Goal: Task Accomplishment & Management: Use online tool/utility

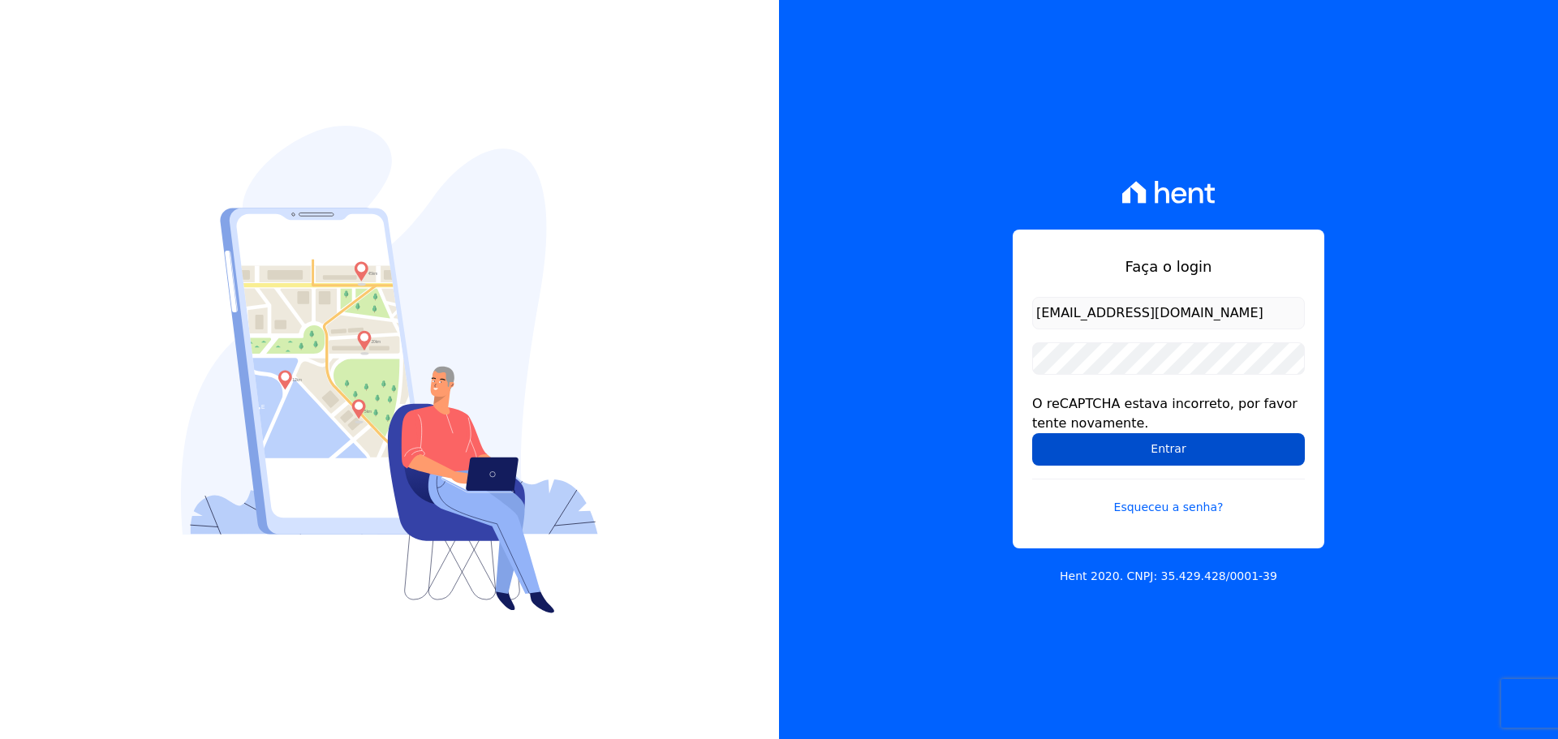
click at [1156, 447] on input "Entrar" at bounding box center [1168, 449] width 273 height 32
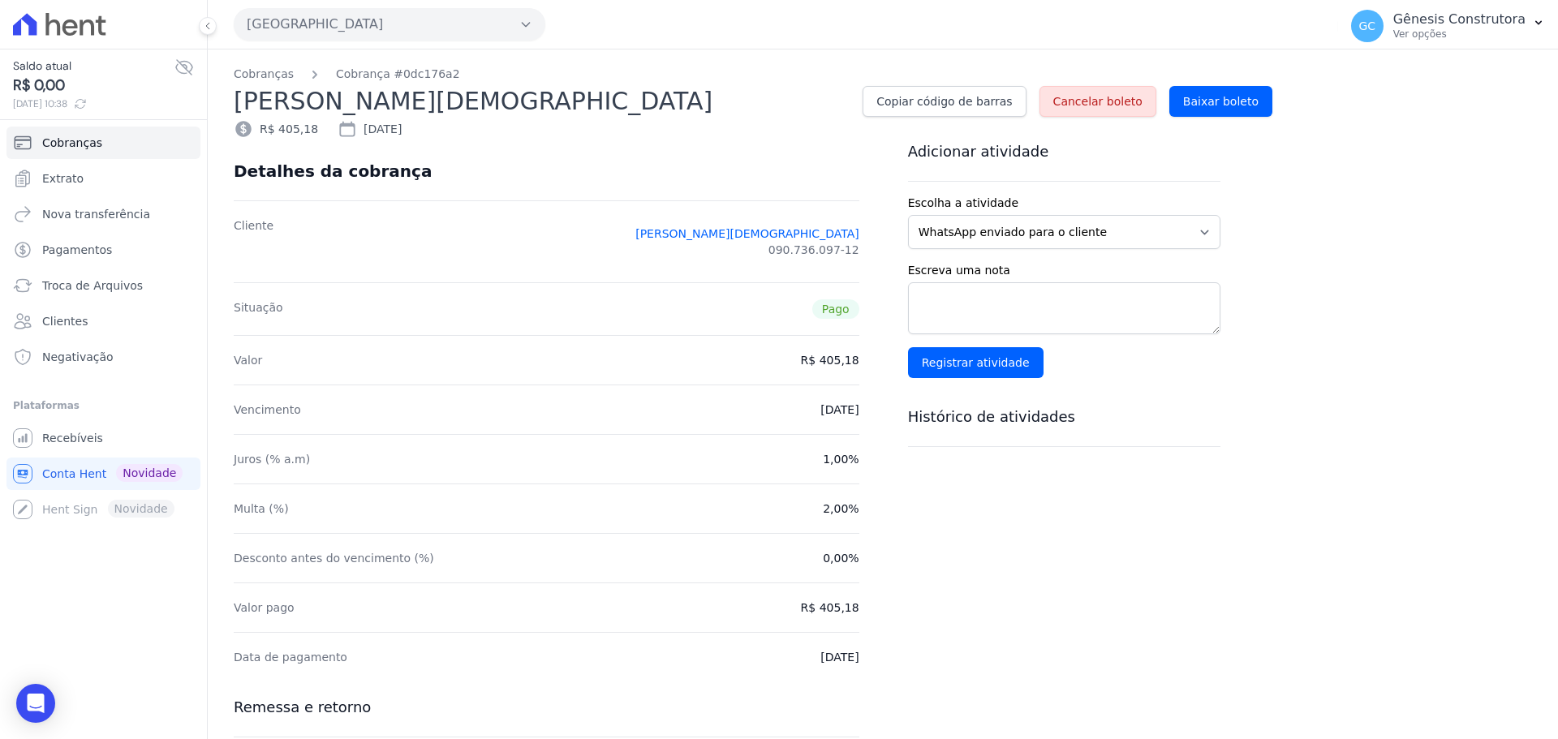
click at [293, 16] on button "Estação Nogueira" at bounding box center [390, 24] width 312 height 32
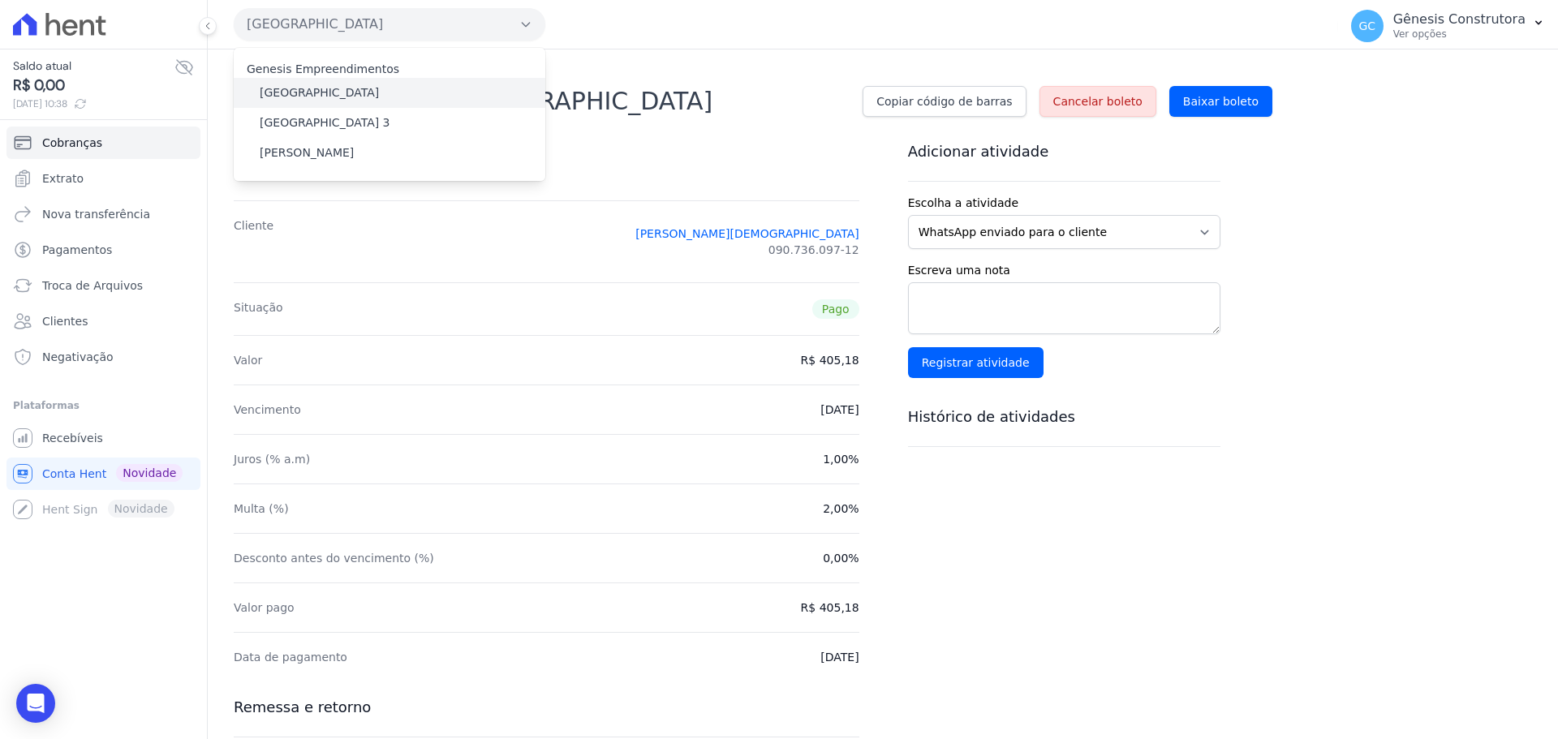
click at [274, 98] on label "Estação Nogueira" at bounding box center [319, 92] width 119 height 17
click at [0, 0] on input "Estação Nogueira" at bounding box center [0, 0] width 0 height 0
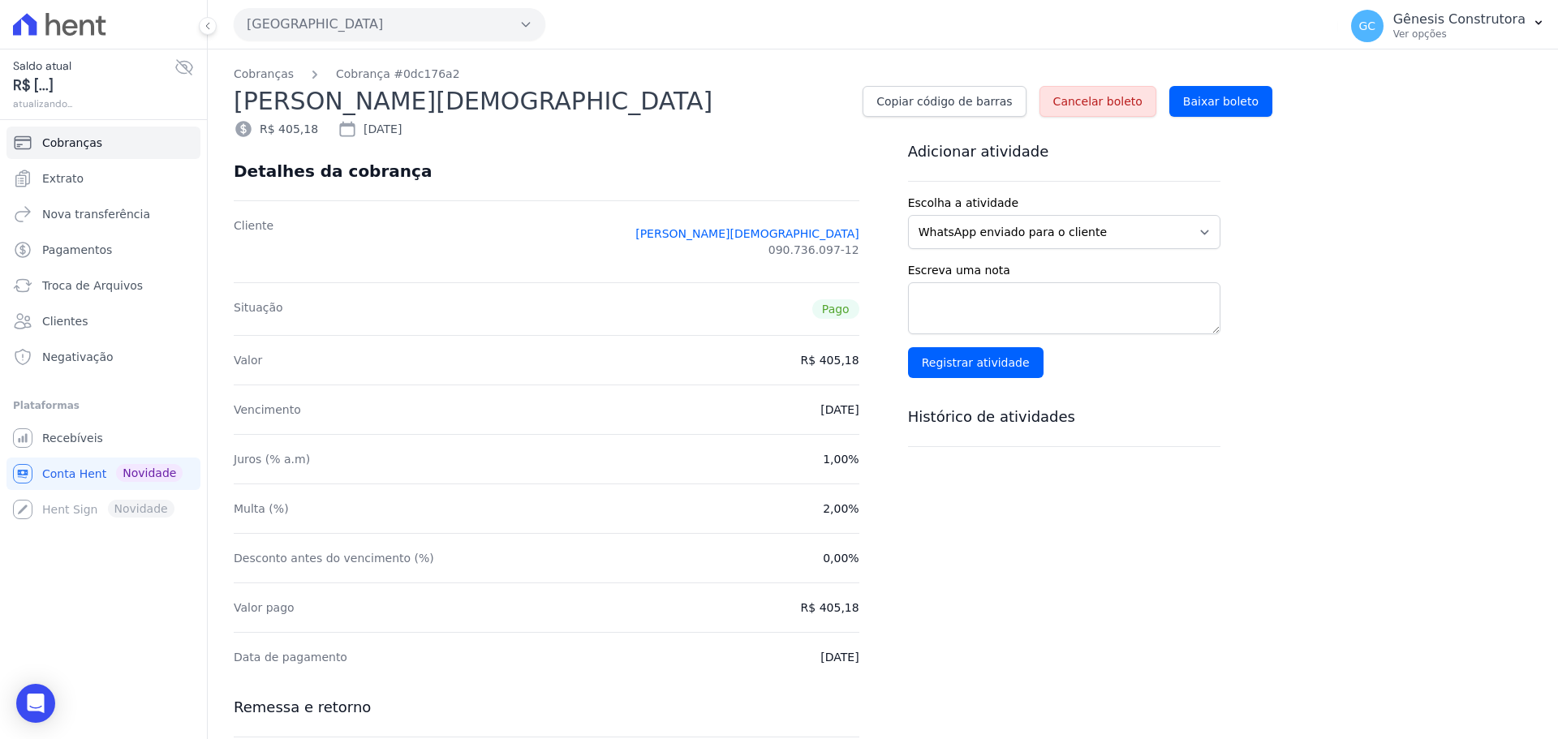
click at [286, 89] on h2 "SHIRLEI CRISTIANE DE OLIVEIRA" at bounding box center [542, 101] width 616 height 37
click at [128, 165] on link "Extrato" at bounding box center [103, 178] width 194 height 32
click at [128, 150] on link "Cobranças" at bounding box center [103, 143] width 194 height 32
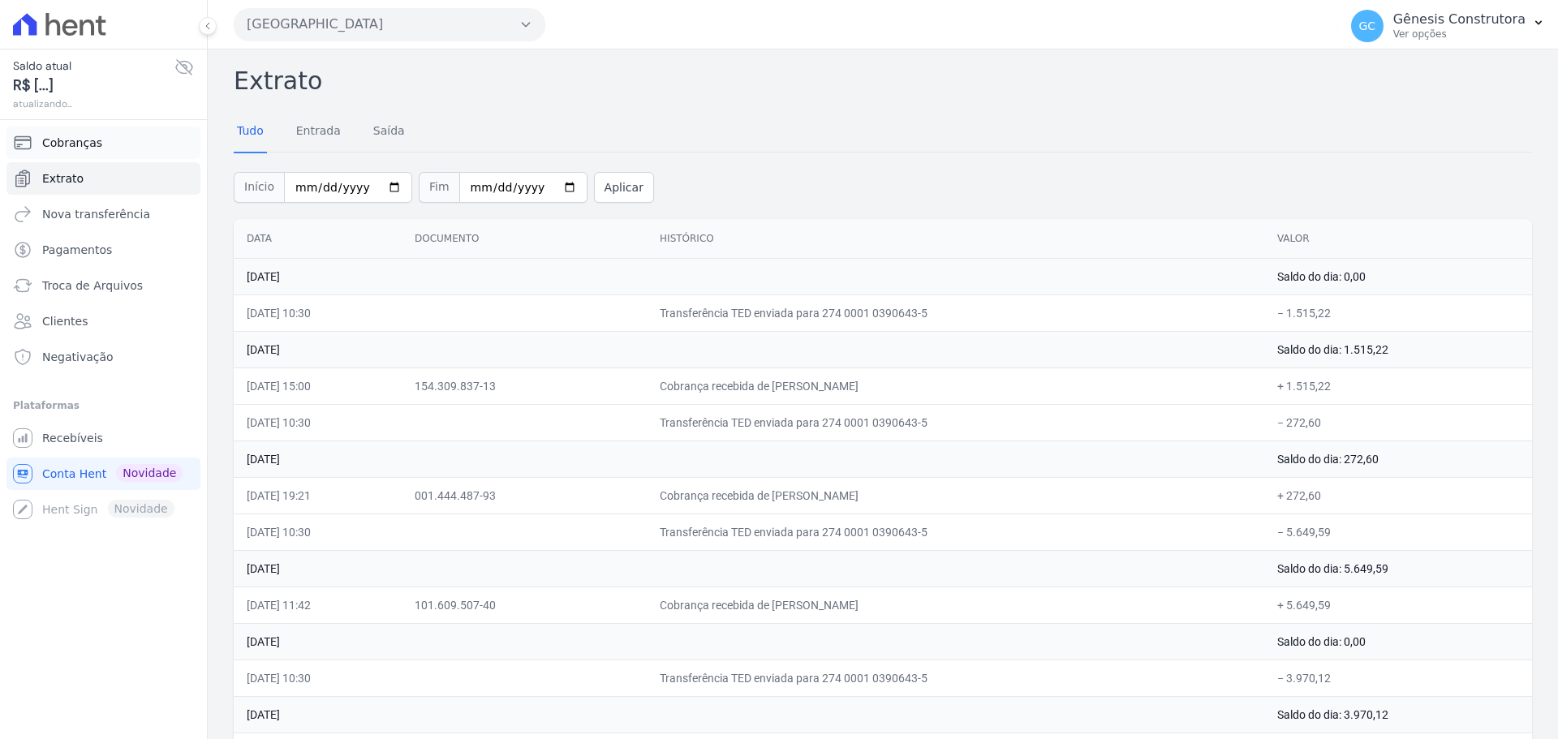
click at [105, 145] on link "Cobranças" at bounding box center [103, 143] width 194 height 32
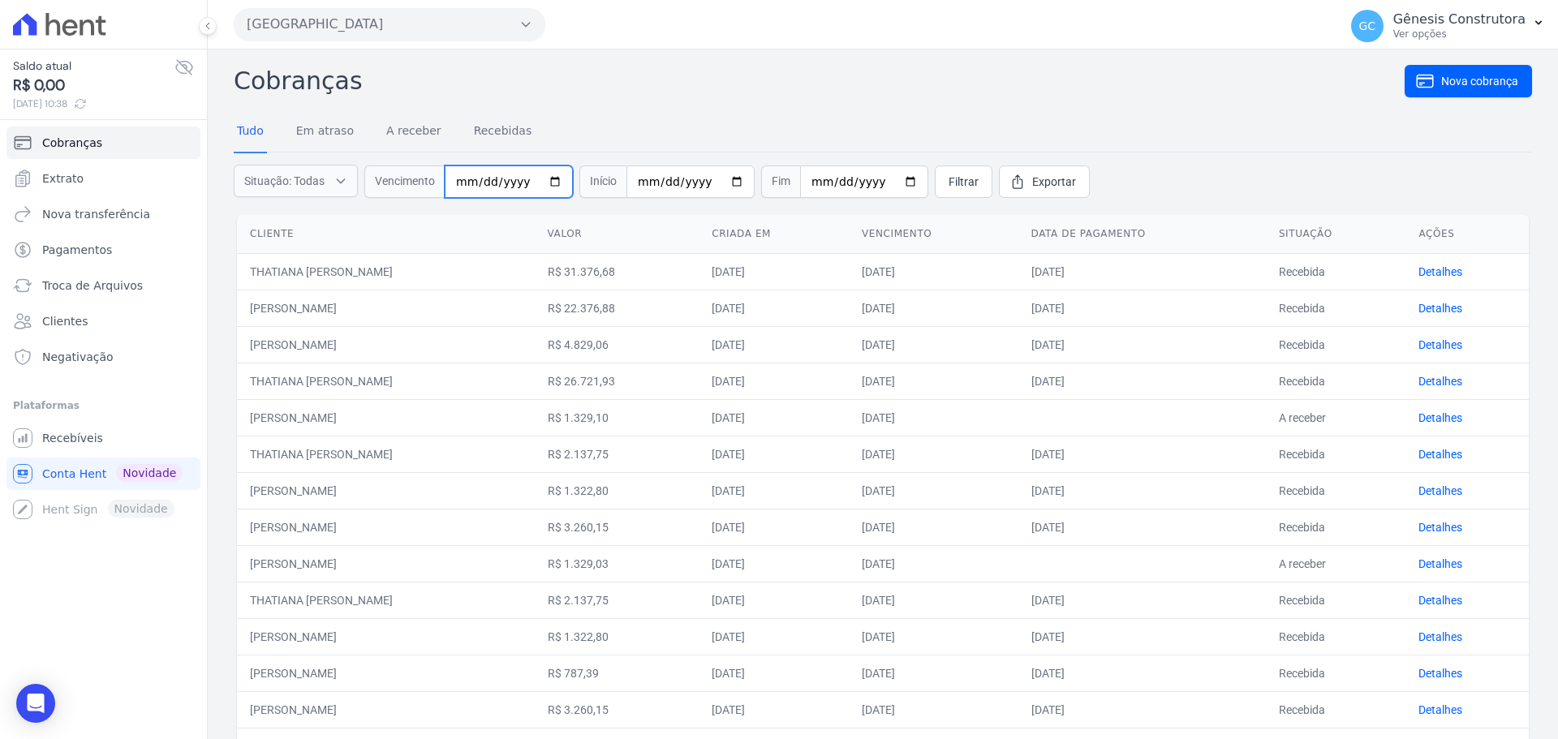
click at [458, 178] on input "date" at bounding box center [509, 182] width 128 height 32
type input "2025-08-30"
click at [948, 185] on span "Filtrar" at bounding box center [963, 182] width 30 height 16
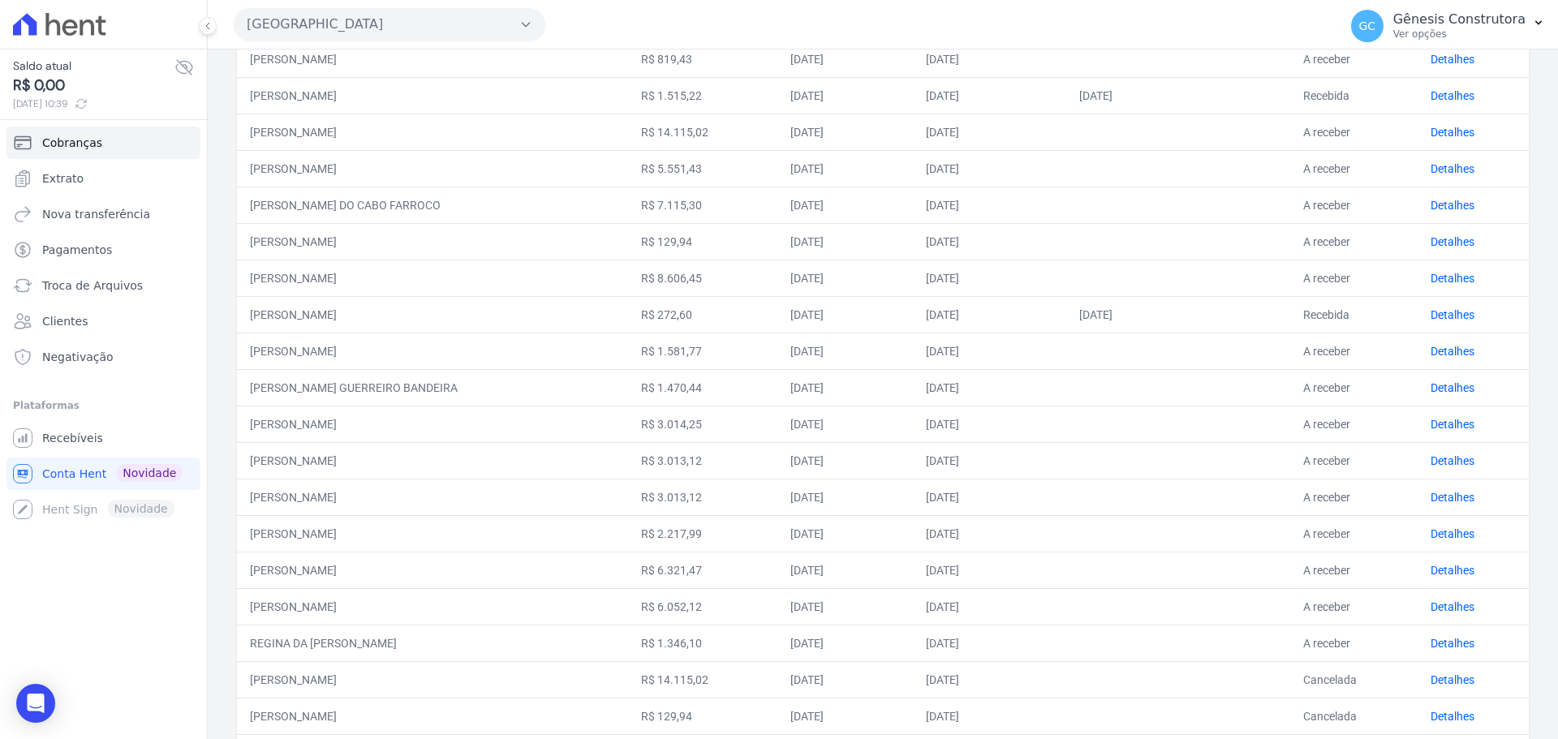
scroll to position [487, 0]
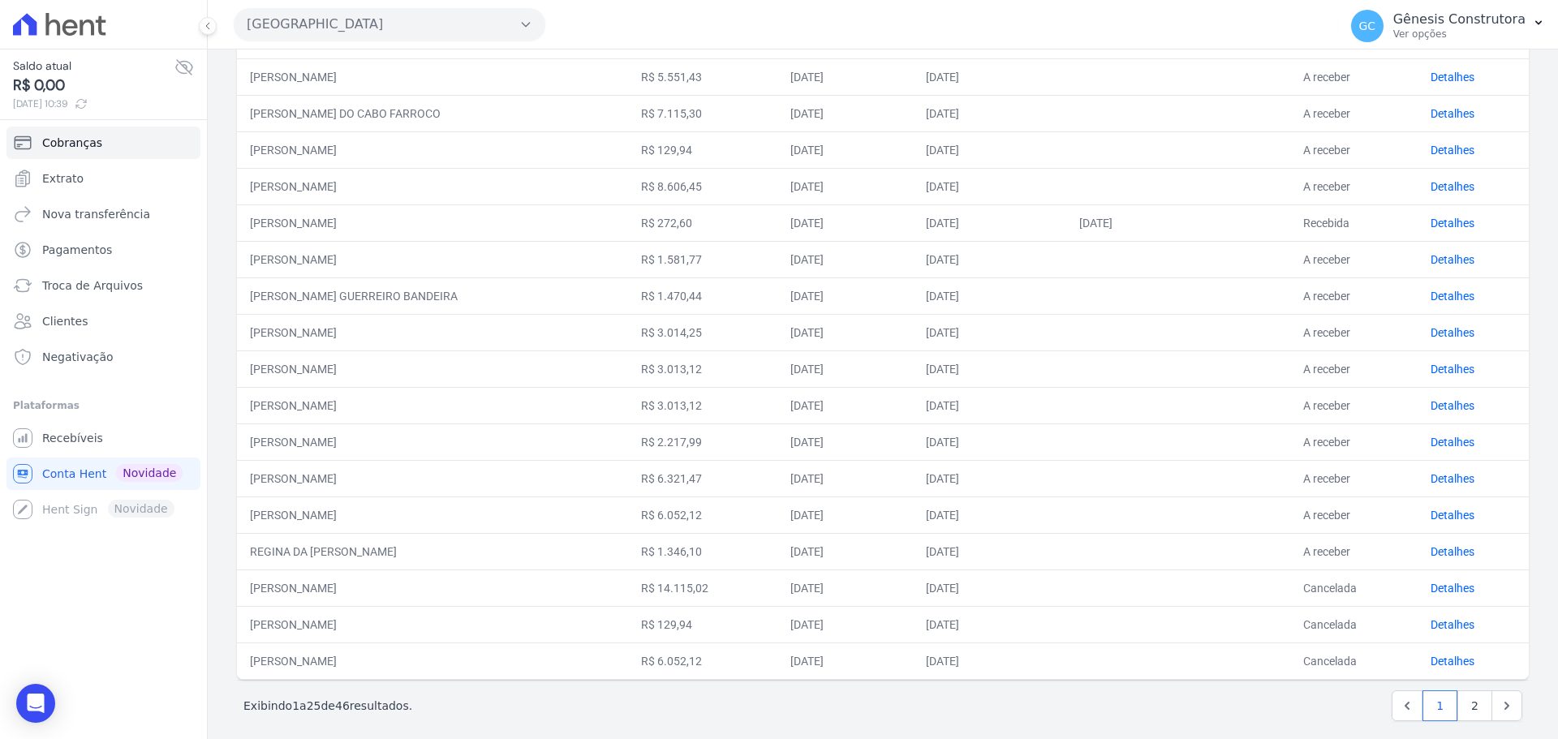
click at [360, 665] on td "CARLOS FREDERICO DE CASTRO GOMES" at bounding box center [432, 661] width 391 height 37
click at [1435, 656] on link "Detalhes" at bounding box center [1452, 661] width 44 height 13
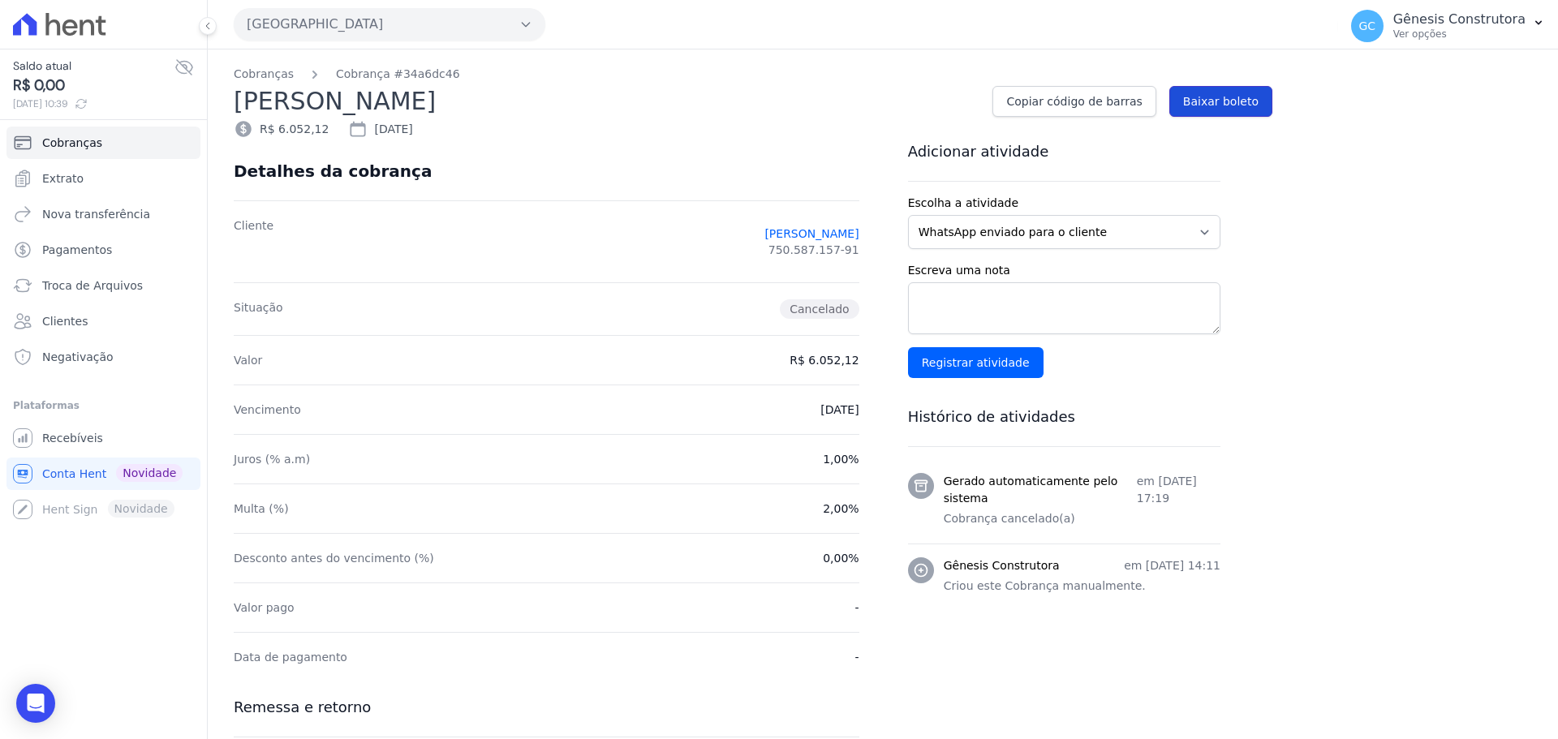
click at [1207, 101] on span "Baixar boleto" at bounding box center [1220, 101] width 75 height 16
